Goal: Find specific page/section: Find specific page/section

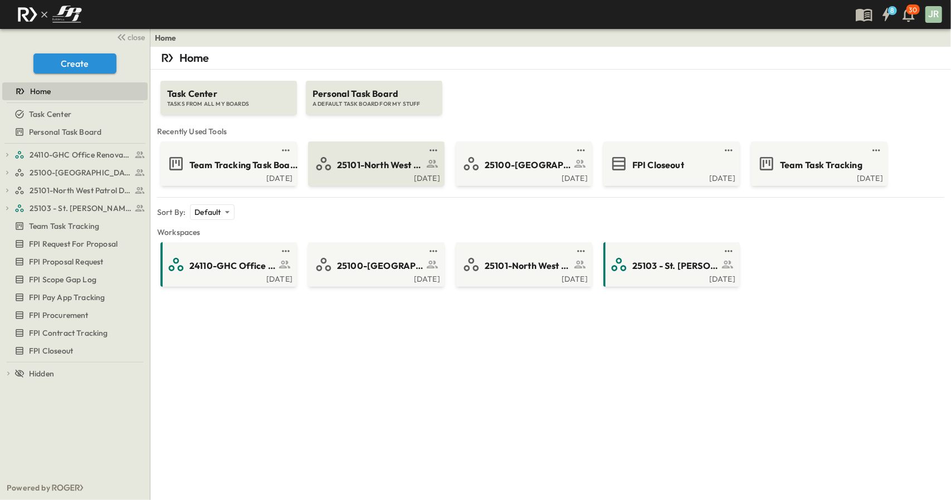
click at [354, 150] on link at bounding box center [373, 150] width 108 height 9
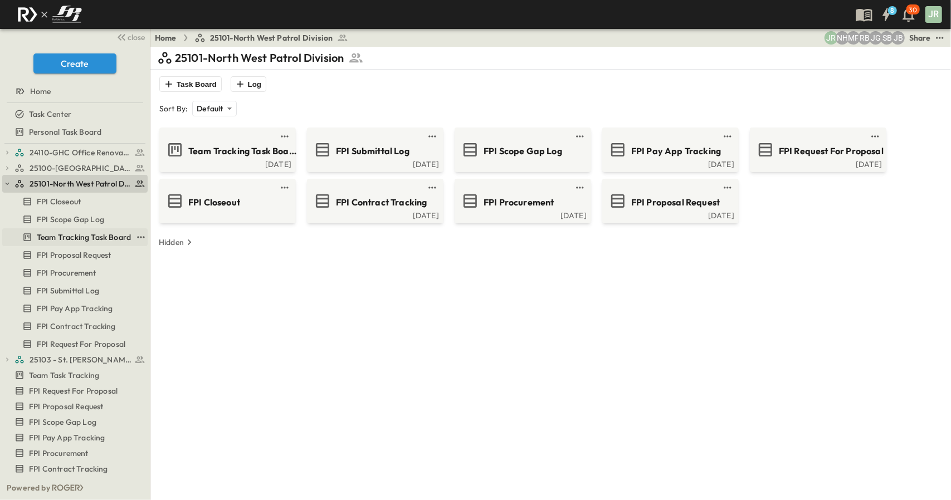
click at [71, 245] on link "Team Tracking Task Board" at bounding box center [67, 238] width 130 height 16
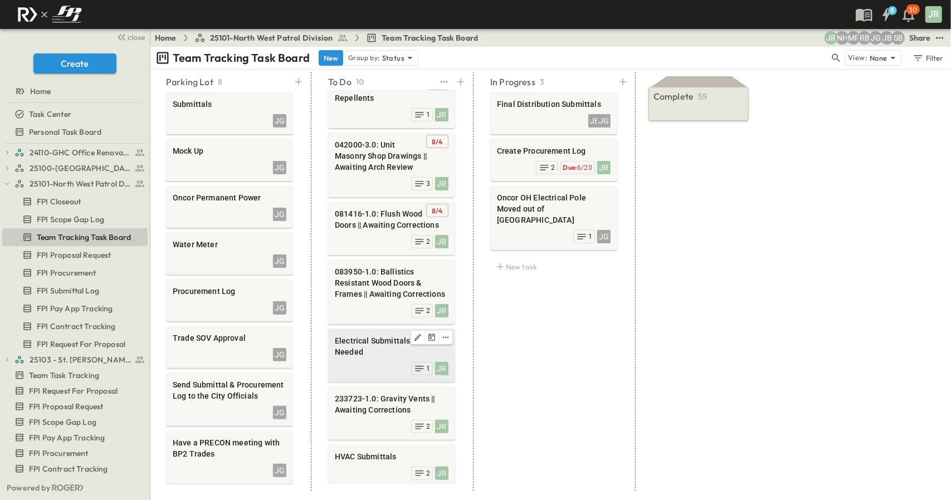
scroll to position [255, 0]
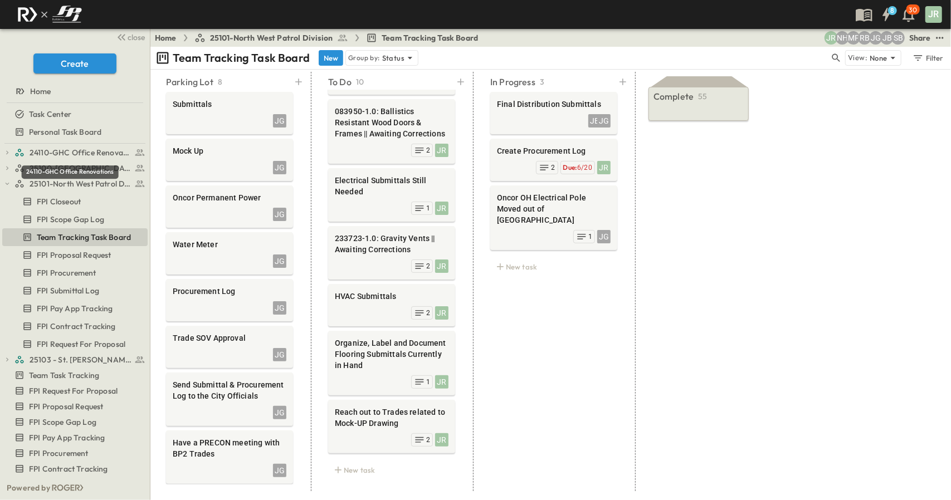
click at [54, 176] on div "24110-GHC Office Renovations" at bounding box center [70, 172] width 97 height 13
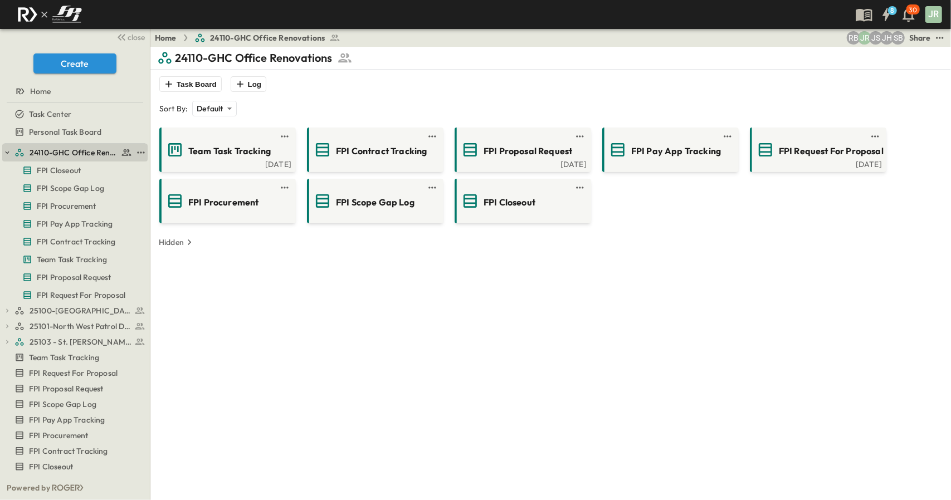
click at [4, 153] on icon "button" at bounding box center [7, 153] width 8 height 8
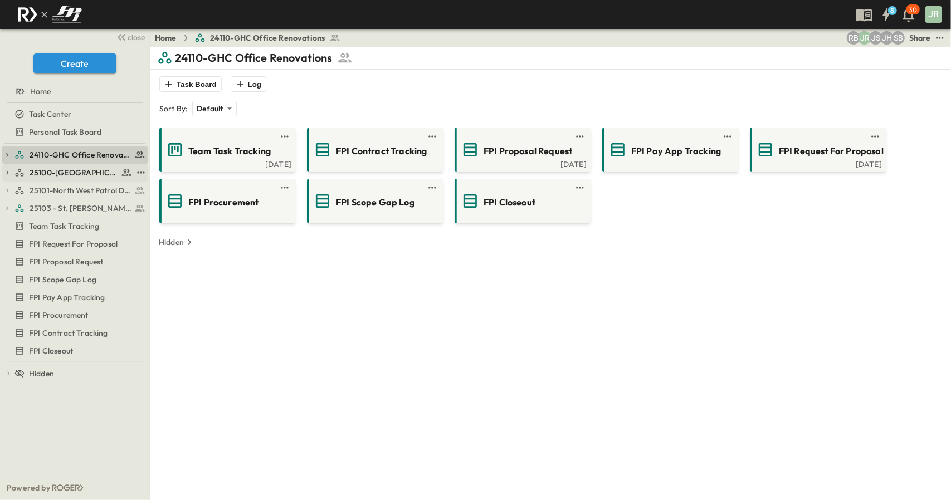
click at [64, 177] on span "25100-[GEOGRAPHIC_DATA]" at bounding box center [74, 172] width 89 height 11
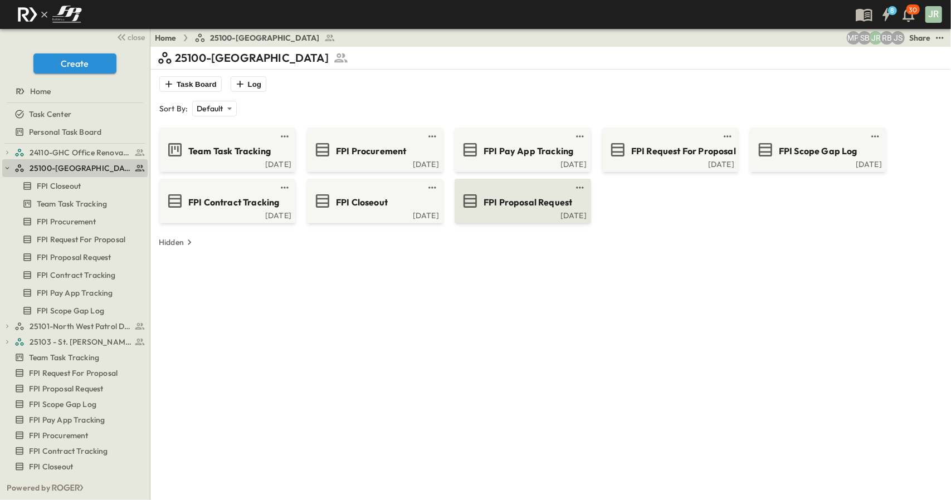
click at [516, 199] on span "FPI Proposal Request" at bounding box center [528, 202] width 89 height 13
